Goal: Find specific page/section: Find specific page/section

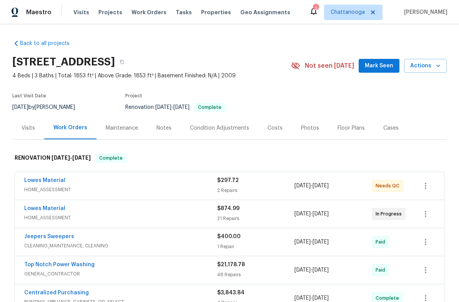
click at [276, 126] on div "Costs" at bounding box center [275, 128] width 15 height 8
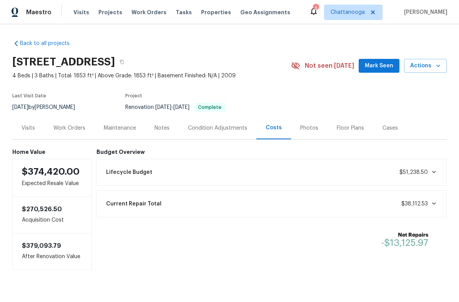
click at [20, 133] on div "Visits" at bounding box center [28, 128] width 32 height 23
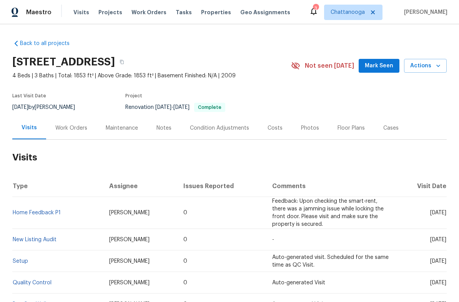
click at [55, 127] on div "Work Orders" at bounding box center [71, 128] width 32 height 8
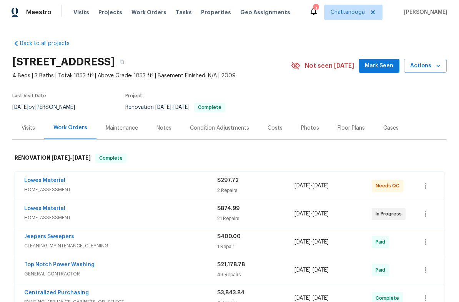
click at [387, 129] on div "Cases" at bounding box center [391, 128] width 15 height 8
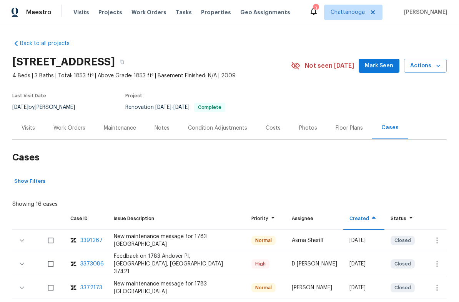
click at [303, 123] on div "Photos" at bounding box center [308, 128] width 37 height 23
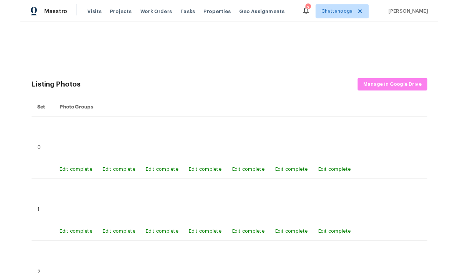
scroll to position [497, 0]
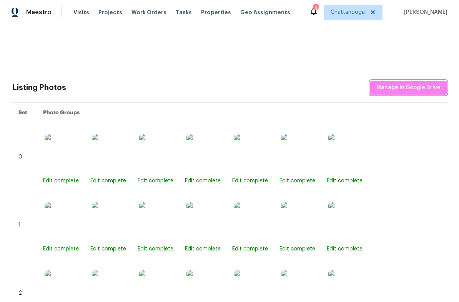
click at [416, 85] on span "Manage in Google Drive" at bounding box center [409, 88] width 64 height 10
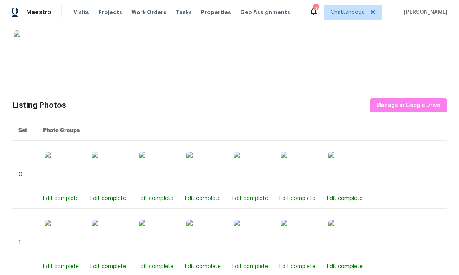
scroll to position [479, 0]
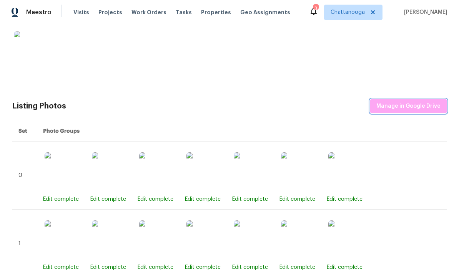
click at [416, 104] on span "Manage in Google Drive" at bounding box center [409, 107] width 64 height 10
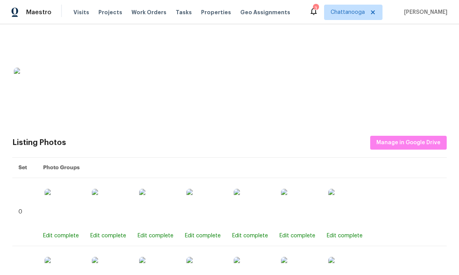
scroll to position [440, 0]
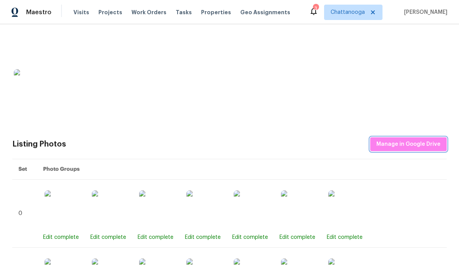
click at [412, 142] on span "Manage in Google Drive" at bounding box center [409, 145] width 64 height 10
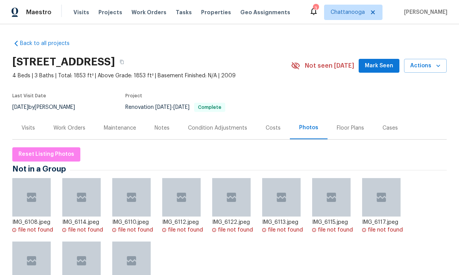
scroll to position [0, 0]
click at [124, 62] on icon "button" at bounding box center [122, 62] width 5 height 5
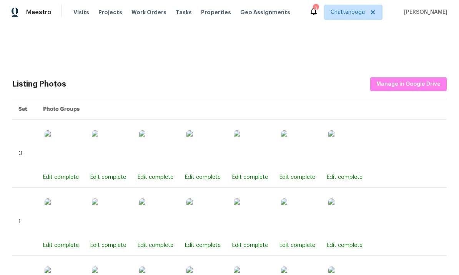
scroll to position [500, 0]
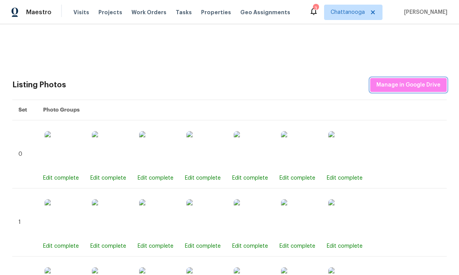
click at [415, 81] on span "Manage in Google Drive" at bounding box center [409, 85] width 64 height 10
